Goal: Register for event/course

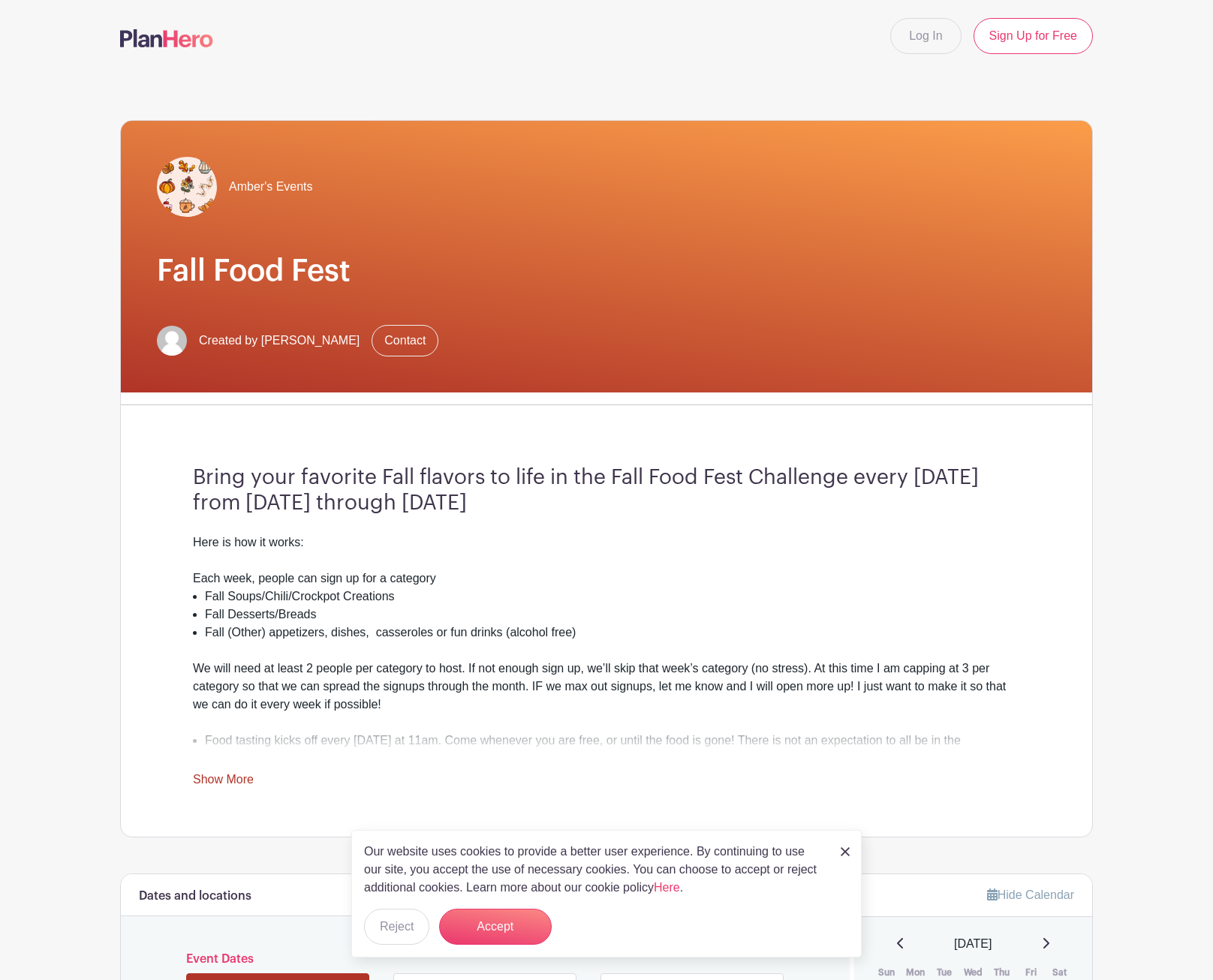
click at [848, 549] on img at bounding box center [845, 851] width 9 height 9
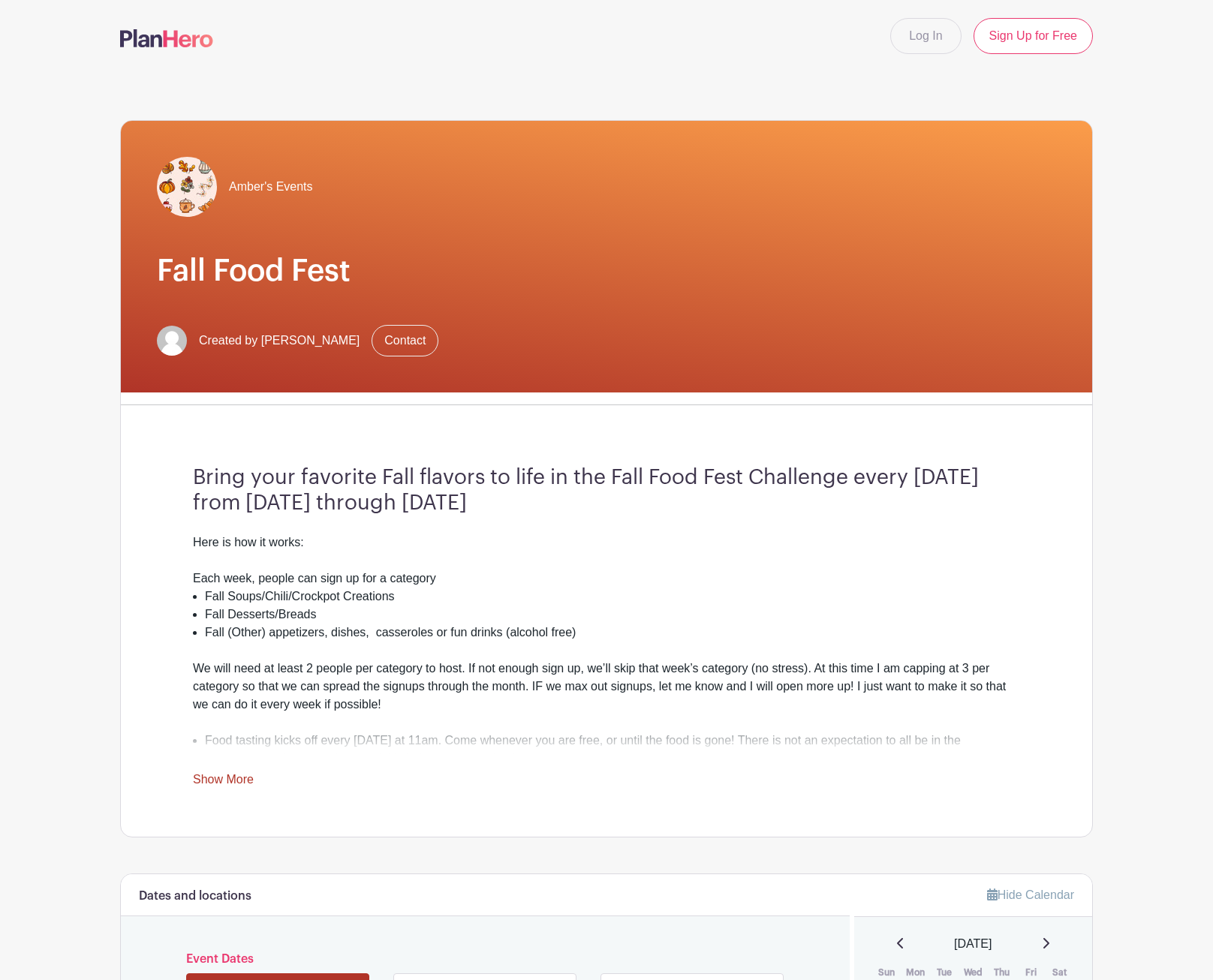
click at [226, 549] on link "Show More" at bounding box center [223, 782] width 61 height 19
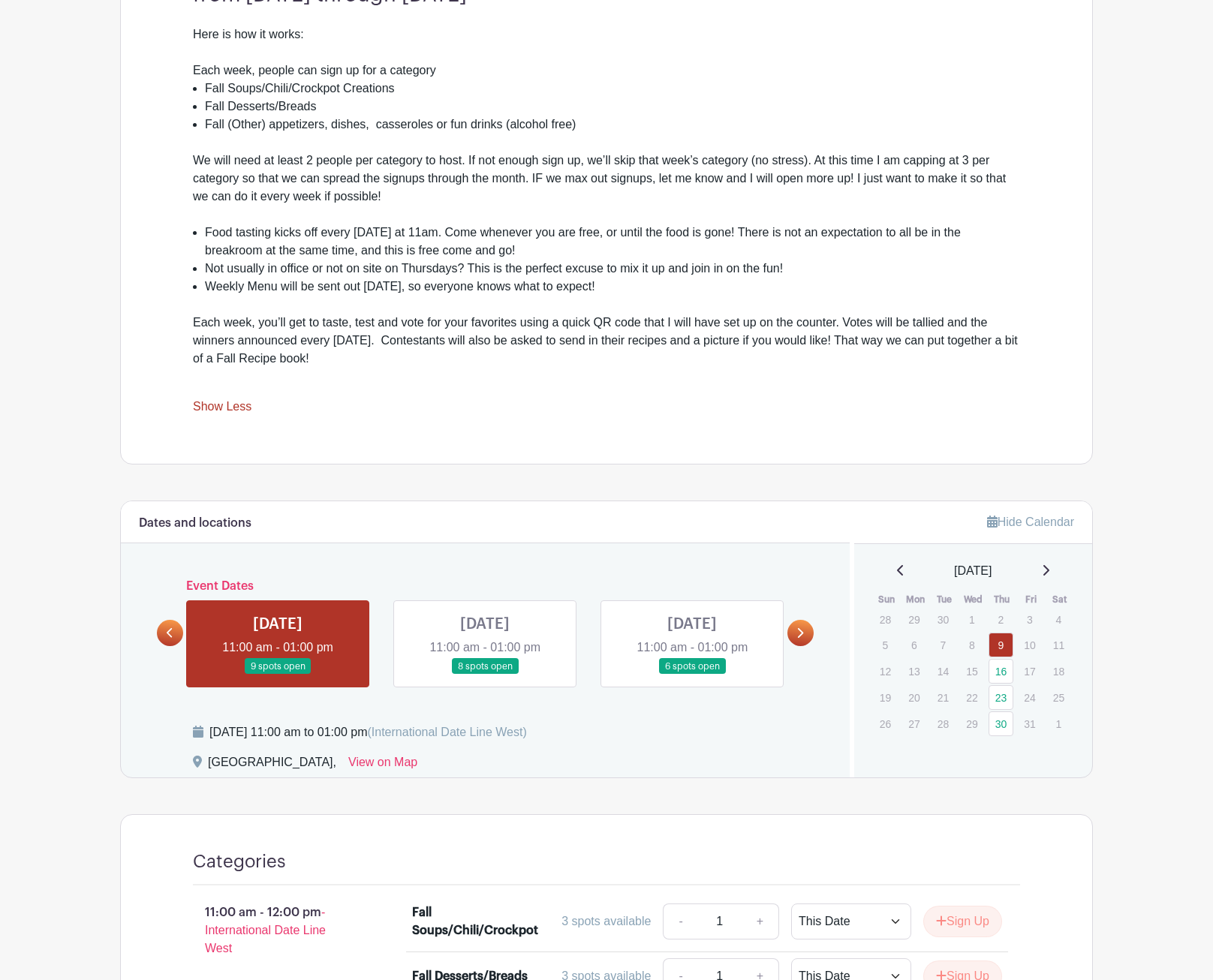
scroll to position [526, 0]
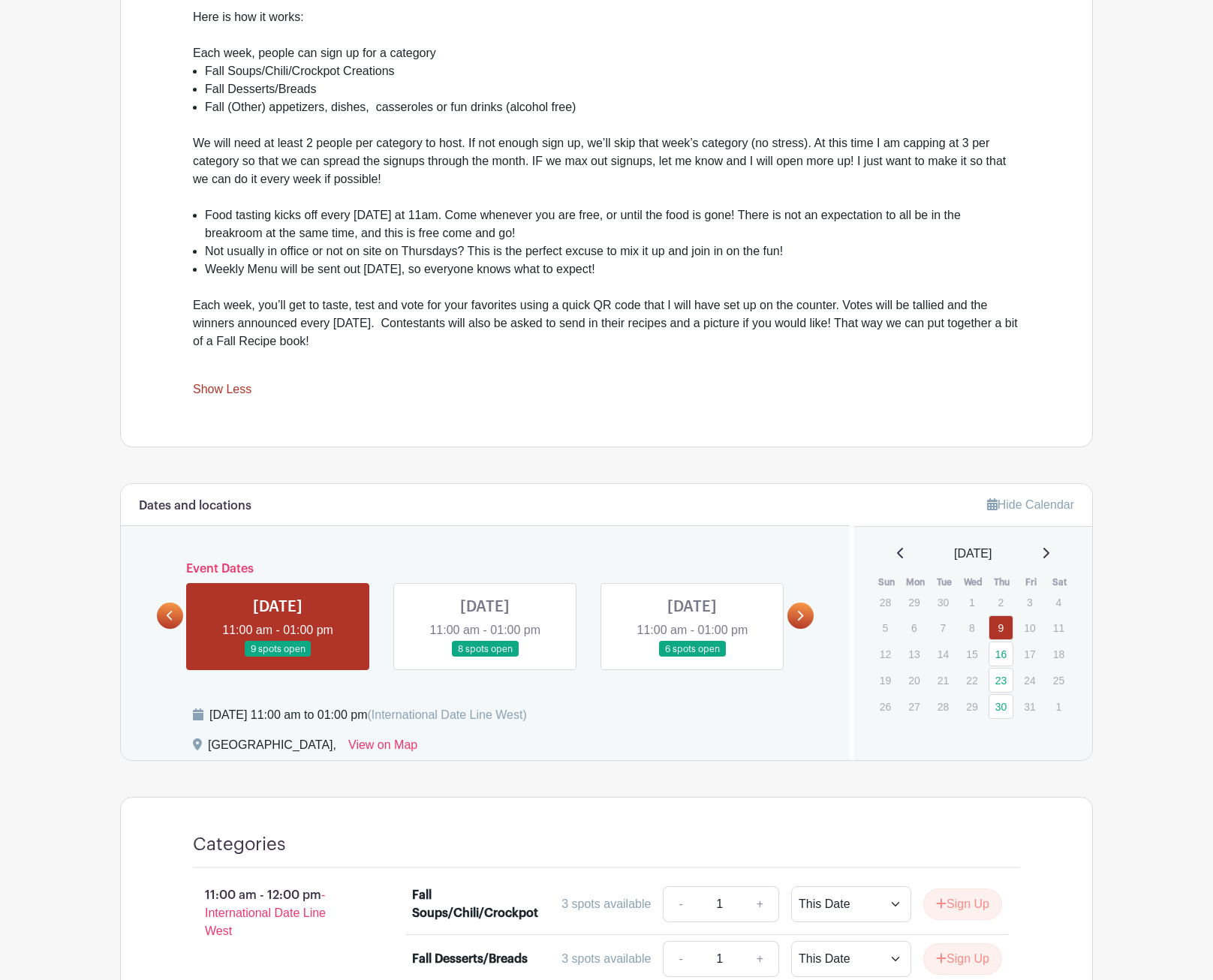
click at [164, 549] on link at bounding box center [170, 616] width 27 height 27
click at [278, 549] on link at bounding box center [278, 657] width 0 height 0
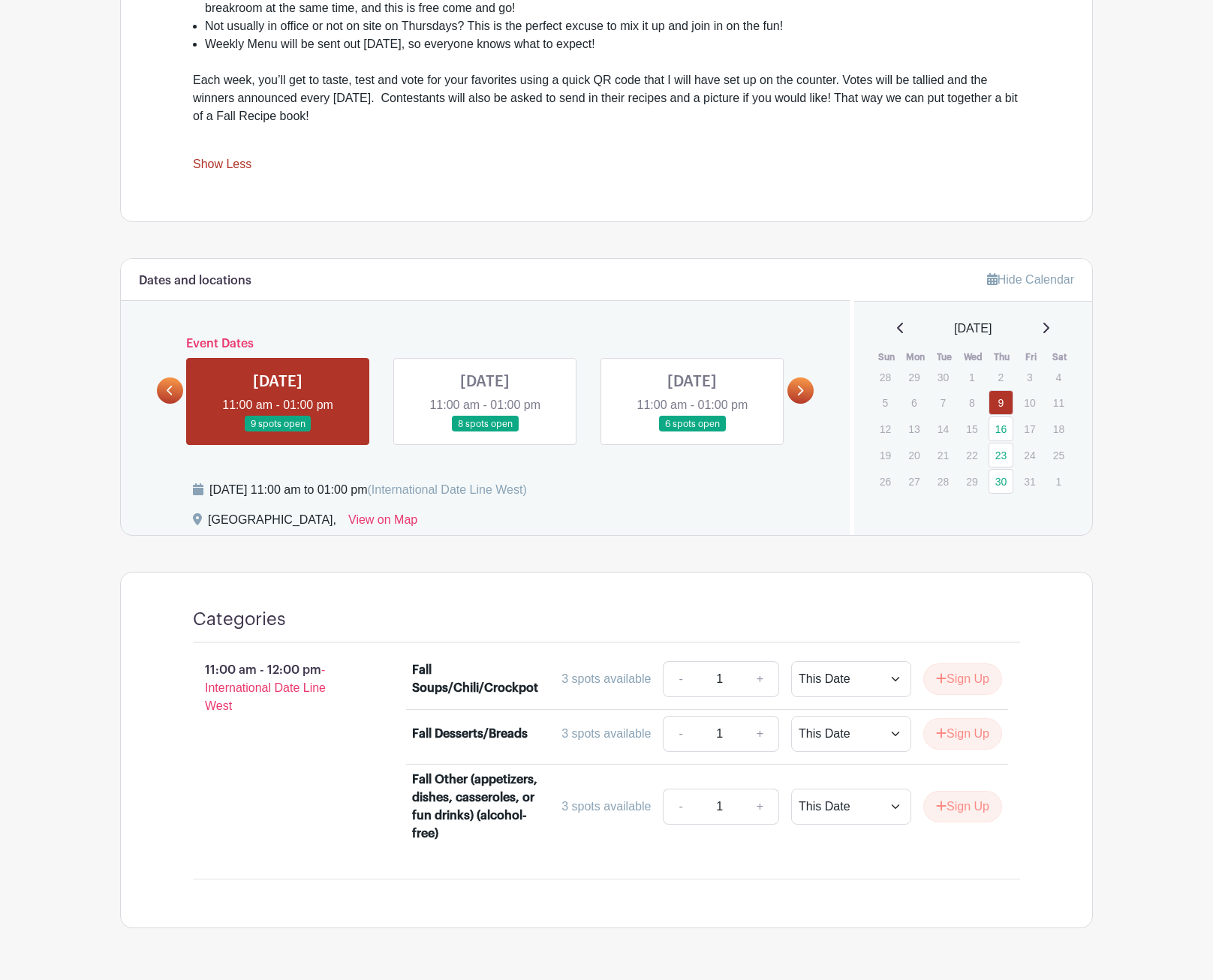
scroll to position [793, 0]
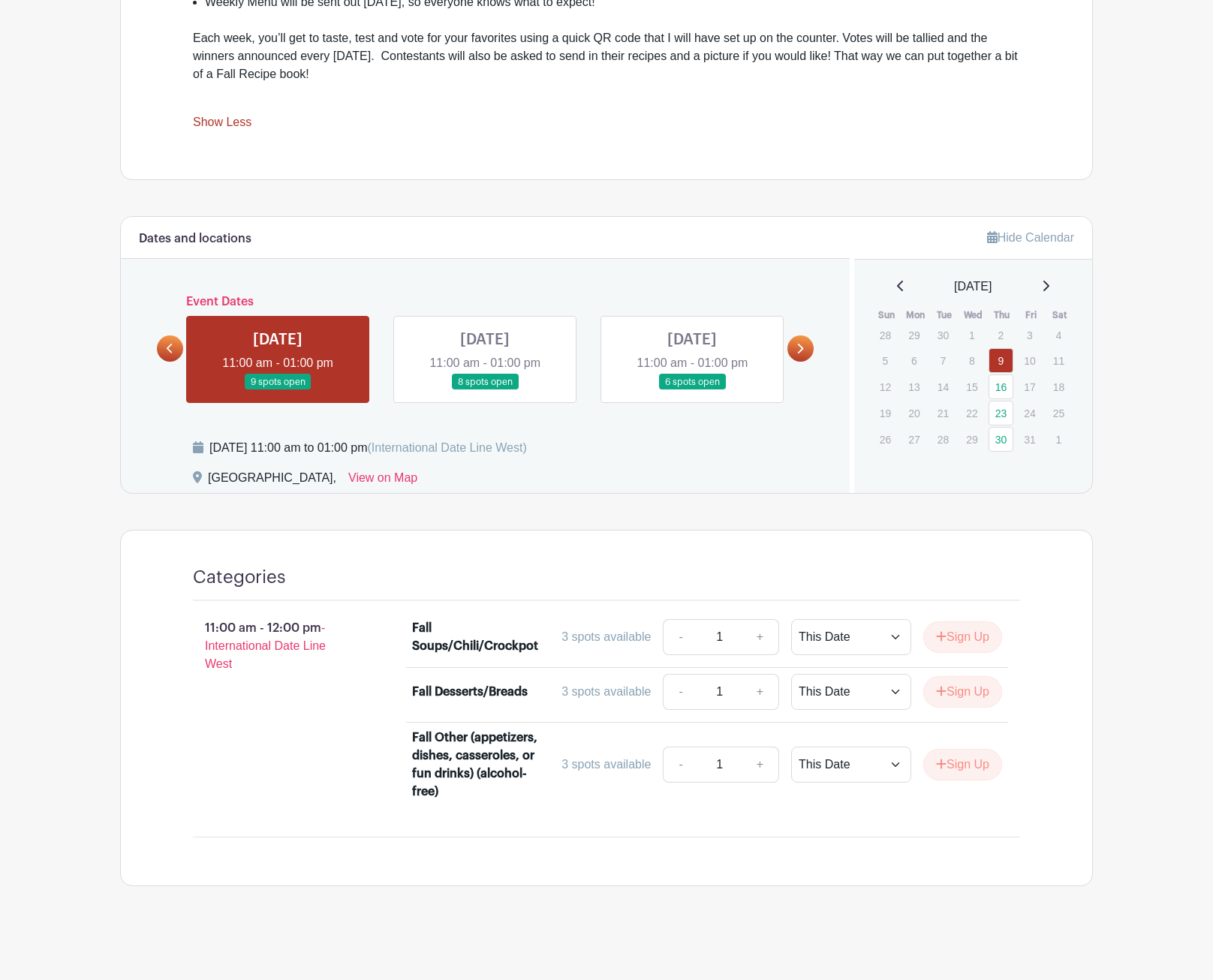
click at [485, 391] on link at bounding box center [485, 391] width 0 height 0
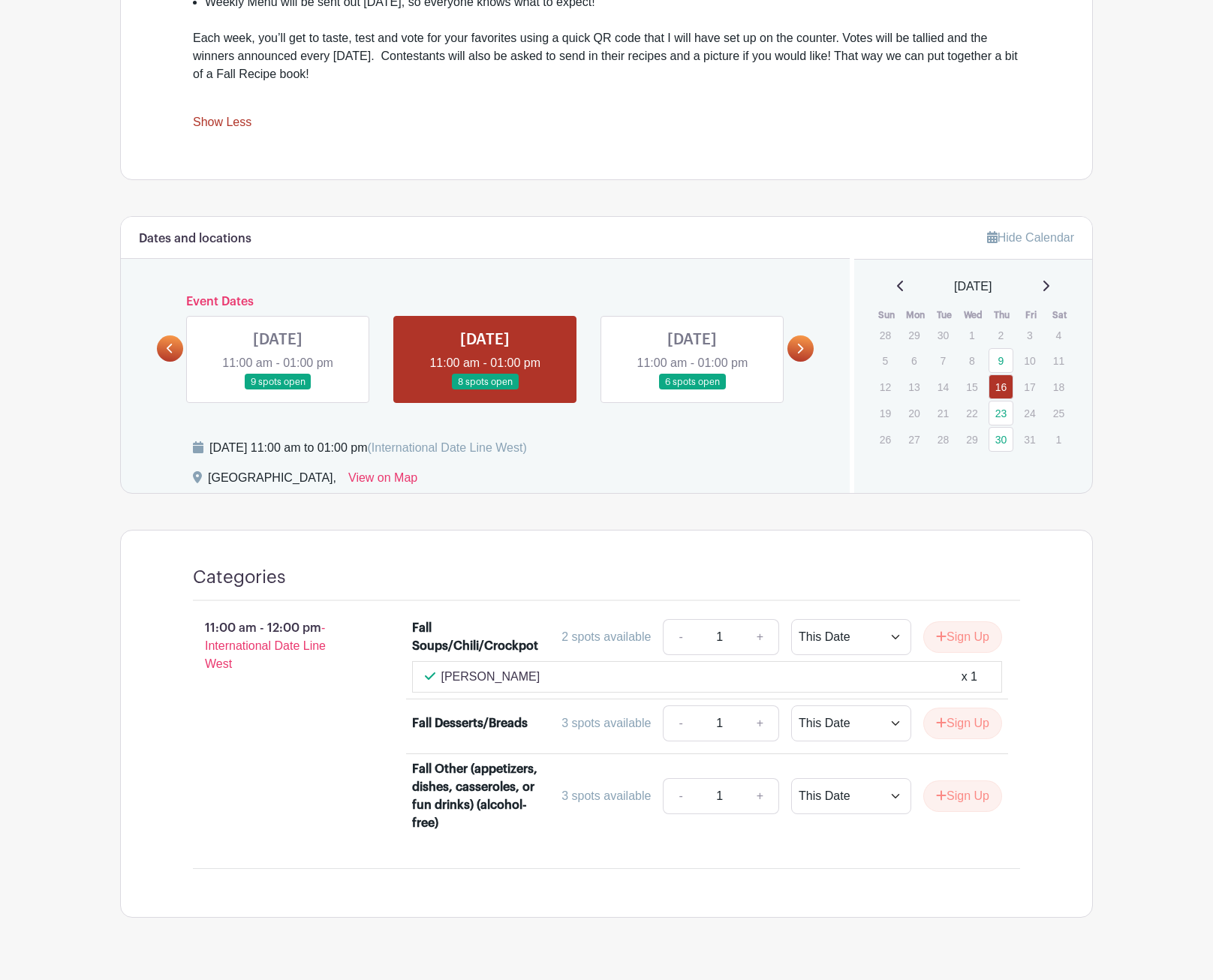
click at [278, 391] on link at bounding box center [278, 391] width 0 height 0
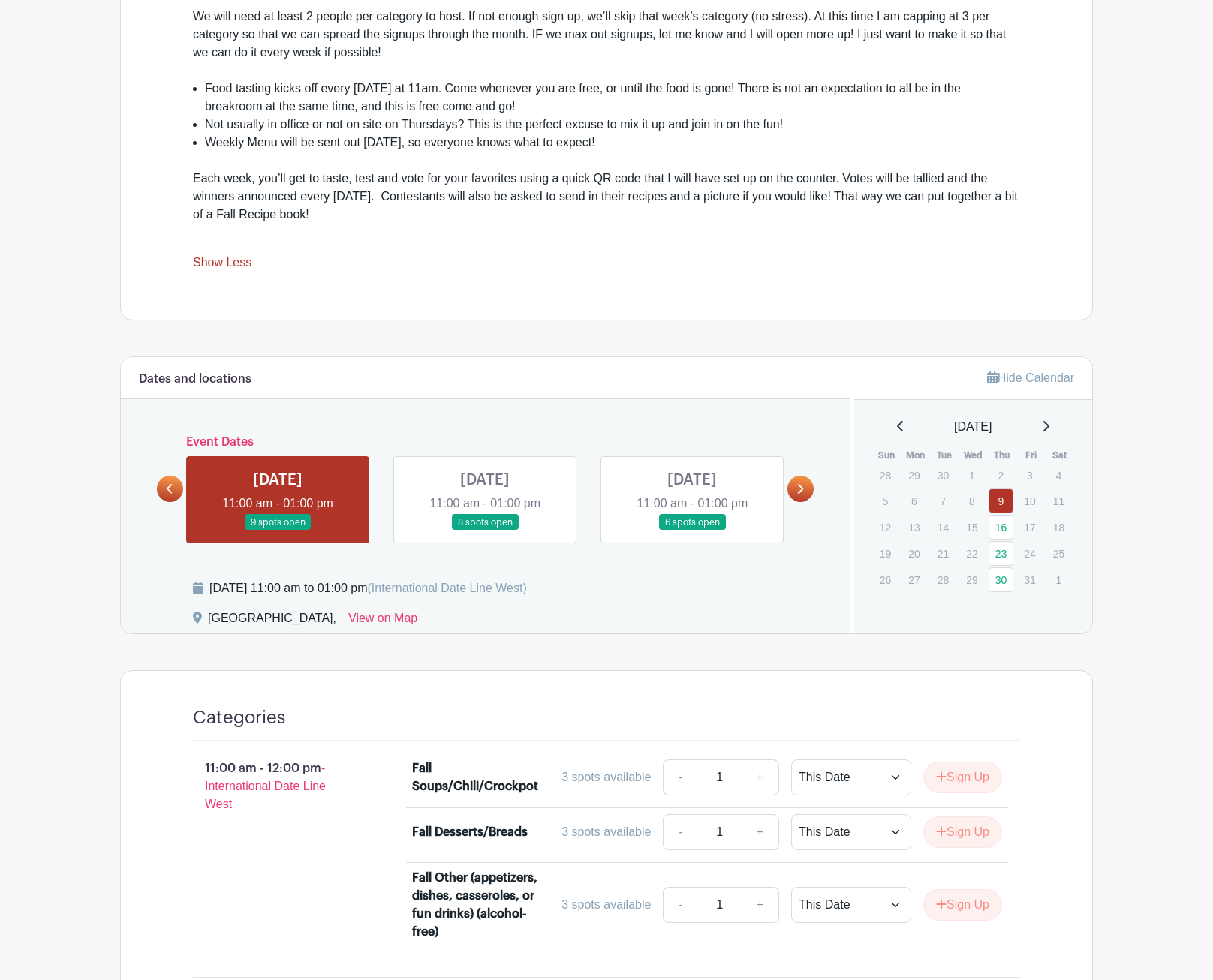
scroll to position [417, 0]
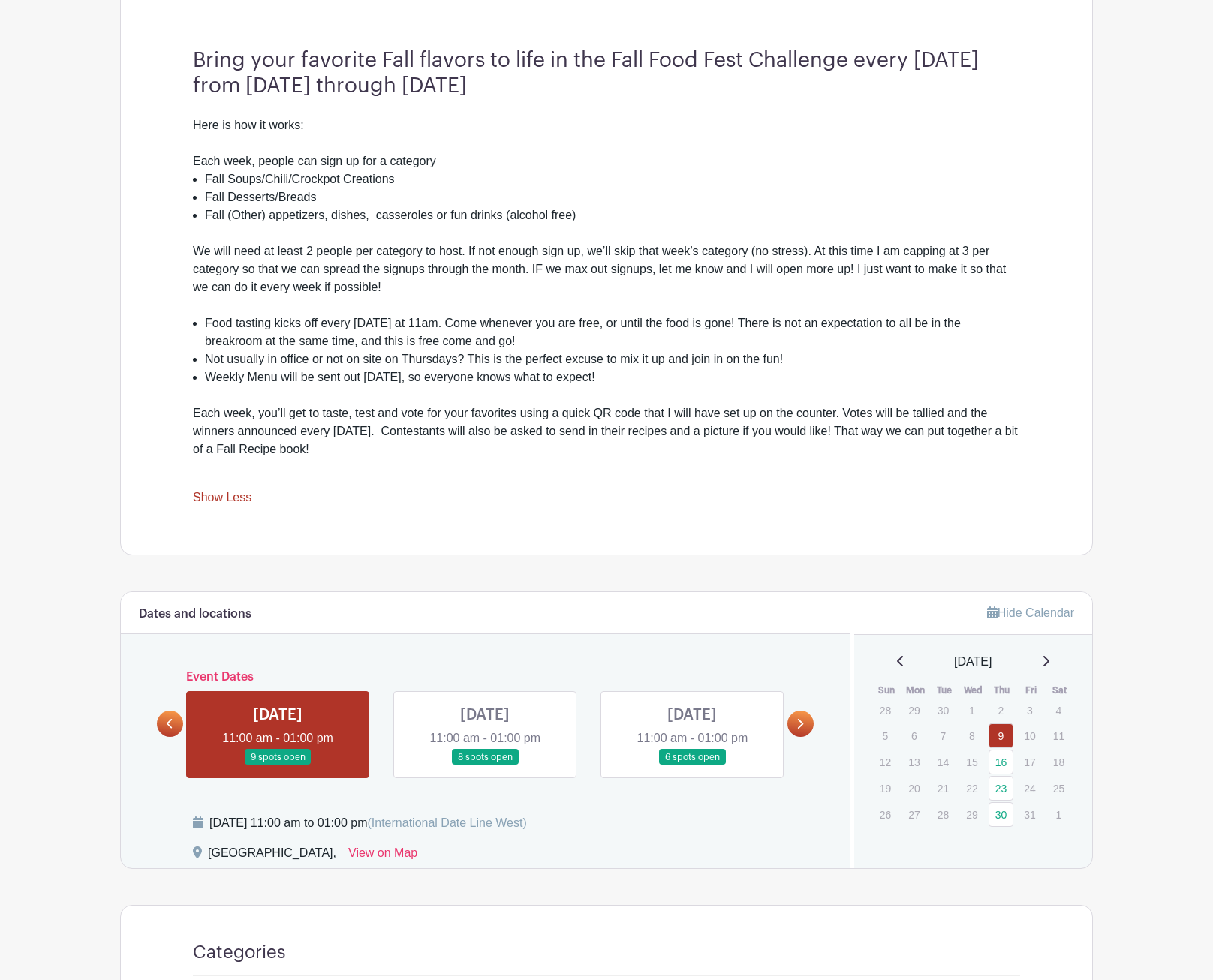
click at [808, 549] on link at bounding box center [800, 724] width 27 height 27
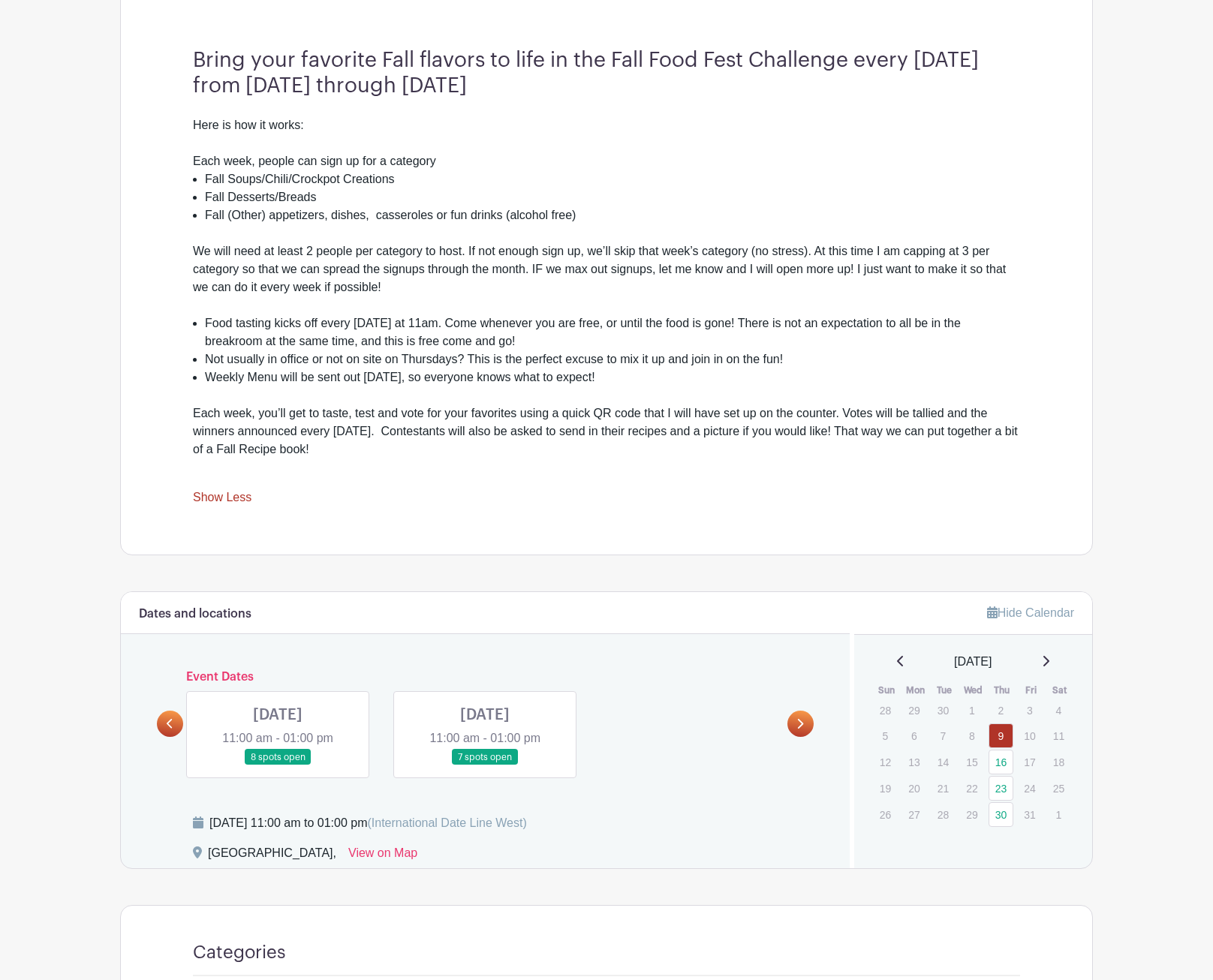
click at [164, 549] on link at bounding box center [170, 724] width 27 height 27
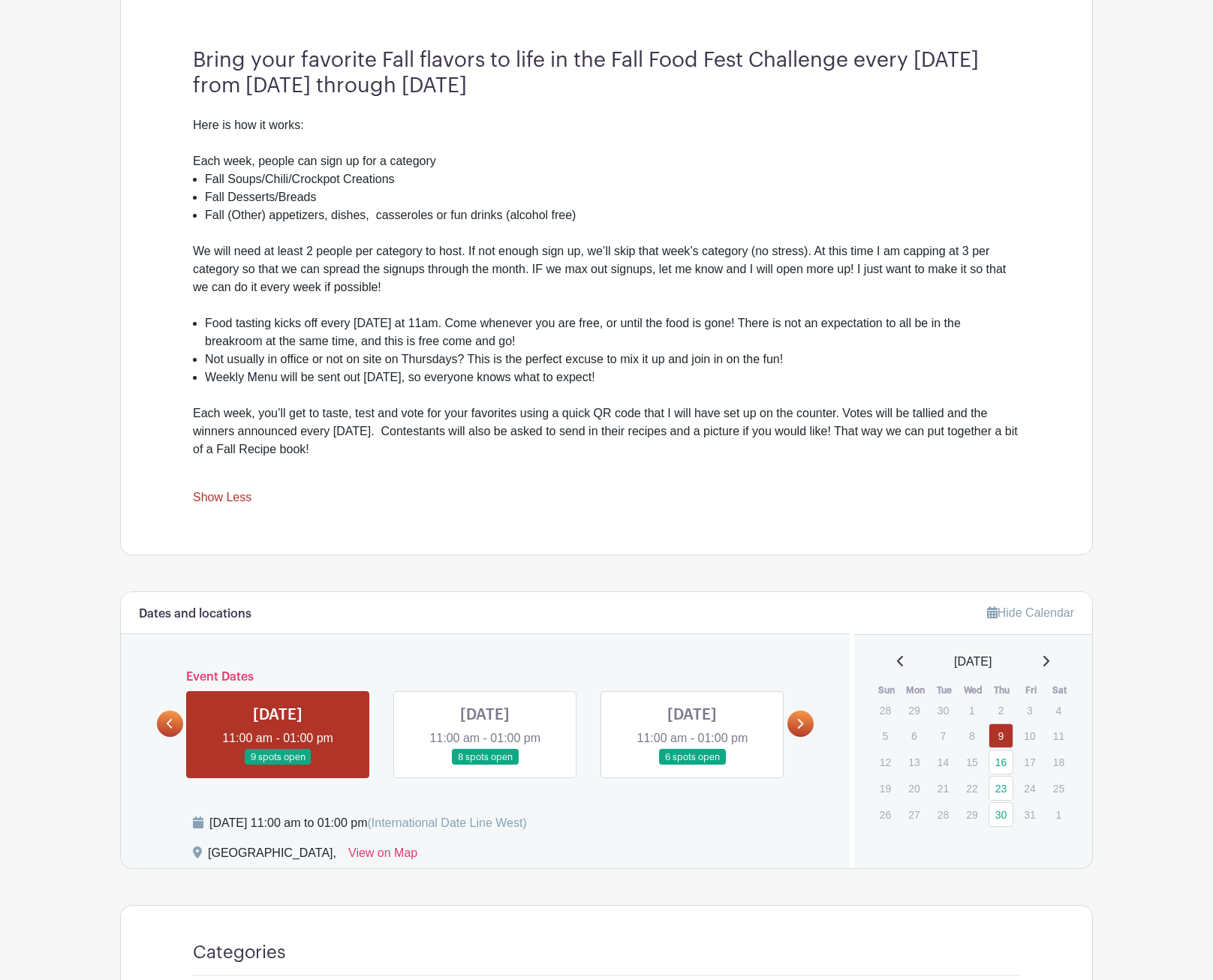
click at [165, 549] on link at bounding box center [170, 724] width 27 height 27
